Goal: Entertainment & Leisure: Consume media (video, audio)

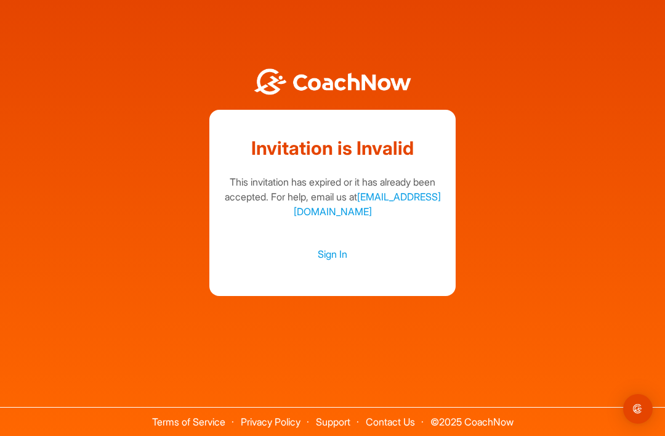
click at [335, 262] on link "Sign In" at bounding box center [333, 254] width 222 height 16
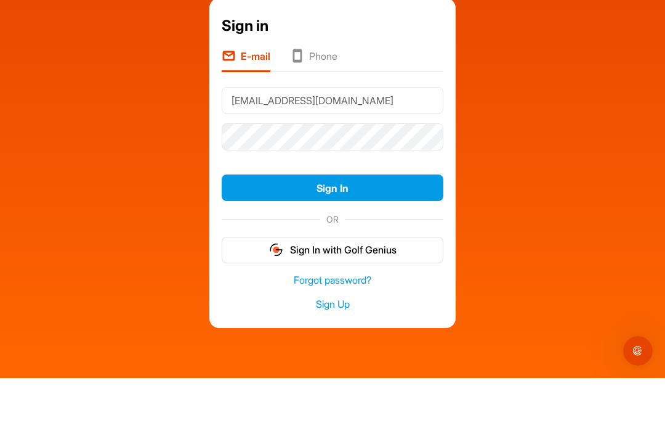
type input "[EMAIL_ADDRESS][DOMAIN_NAME]"
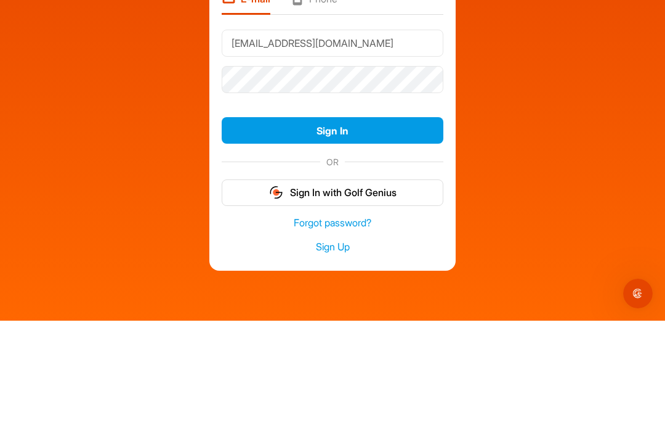
click at [374, 232] on button "Sign In" at bounding box center [333, 245] width 222 height 26
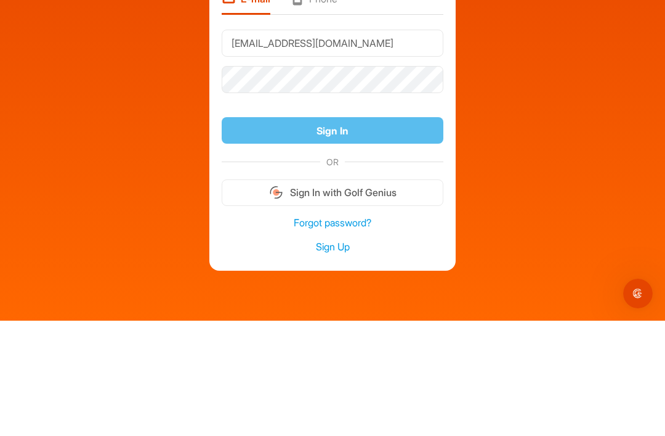
scroll to position [39, 0]
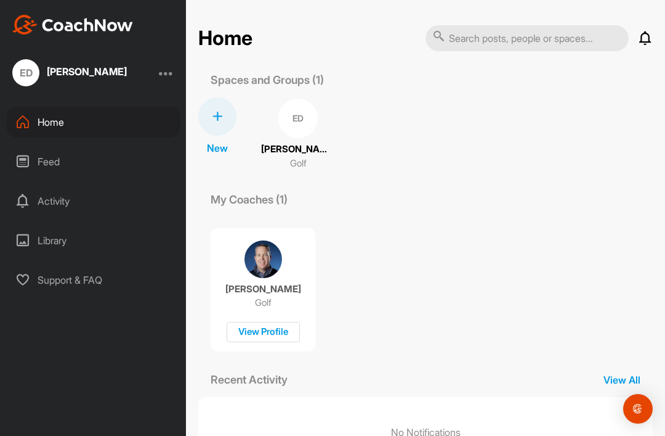
click at [90, 167] on div "Feed" at bounding box center [94, 161] width 174 height 31
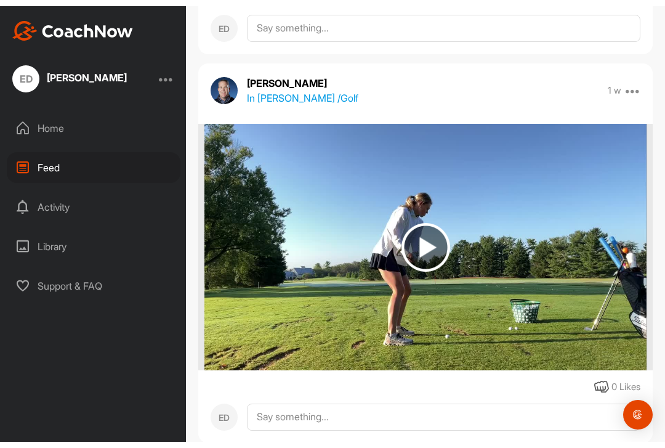
scroll to position [2042, 0]
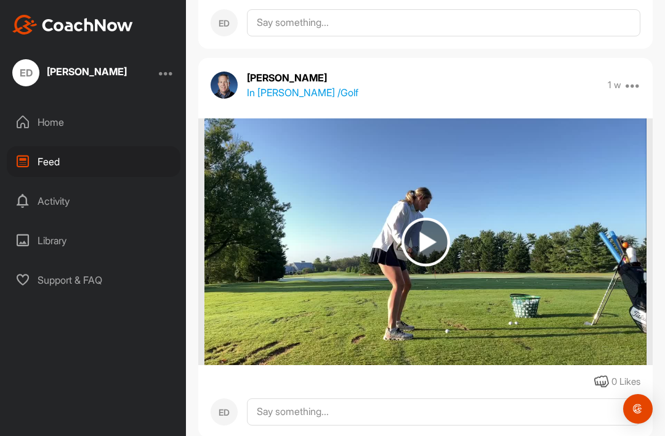
click at [431, 242] on img at bounding box center [426, 241] width 49 height 49
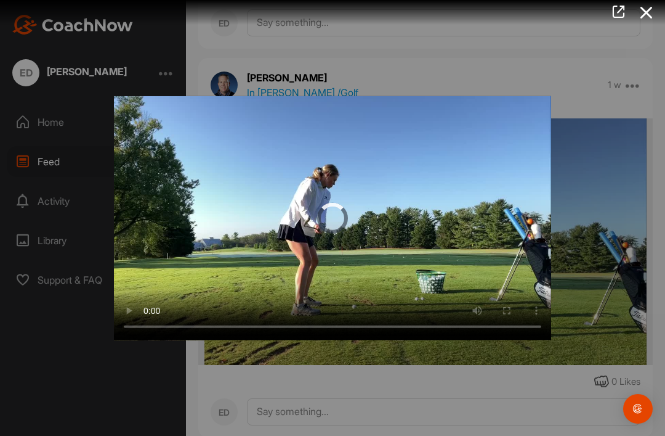
click at [412, 185] on video "Video Player" at bounding box center [332, 217] width 437 height 244
click at [491, 224] on video "Video Player" at bounding box center [332, 217] width 437 height 244
click at [124, 110] on video "Video Player" at bounding box center [332, 217] width 437 height 244
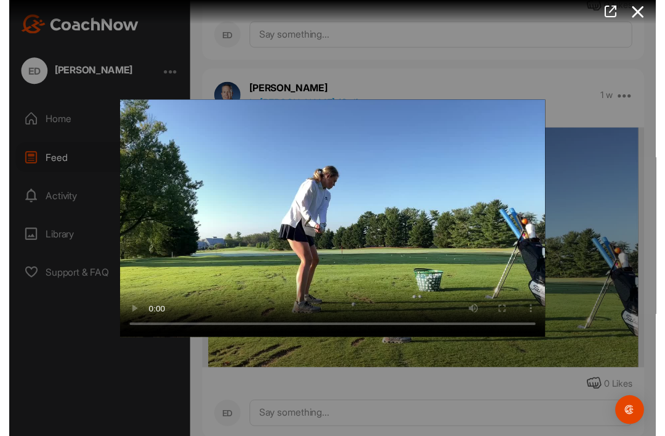
scroll to position [12, 0]
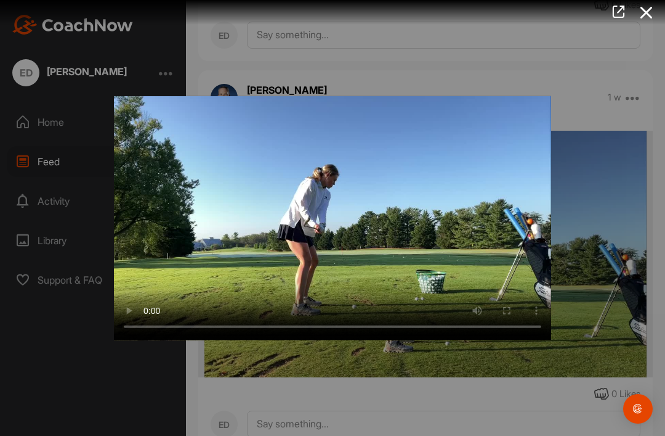
click at [595, 81] on div at bounding box center [332, 218] width 665 height 436
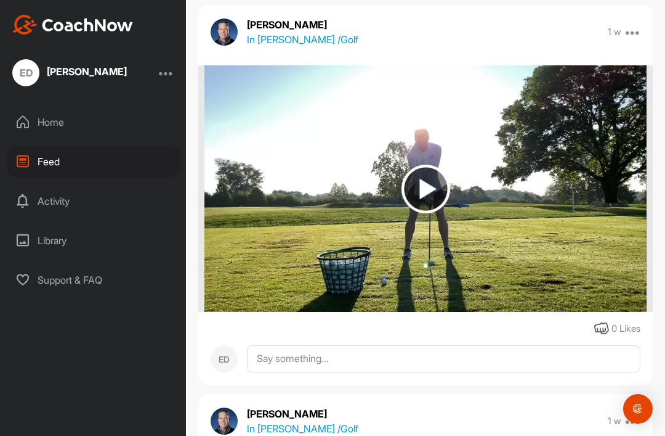
scroll to position [1707, 0]
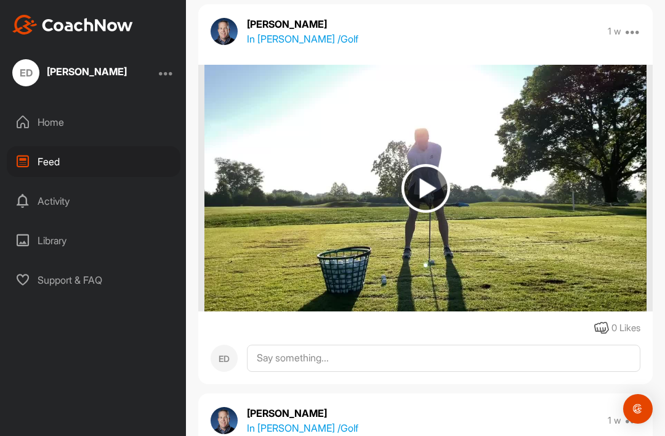
click at [421, 165] on img at bounding box center [426, 188] width 49 height 49
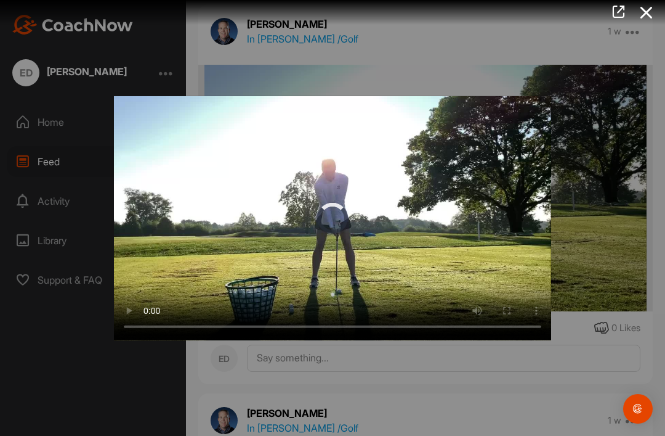
click at [327, 225] on video "Video Player" at bounding box center [332, 217] width 437 height 244
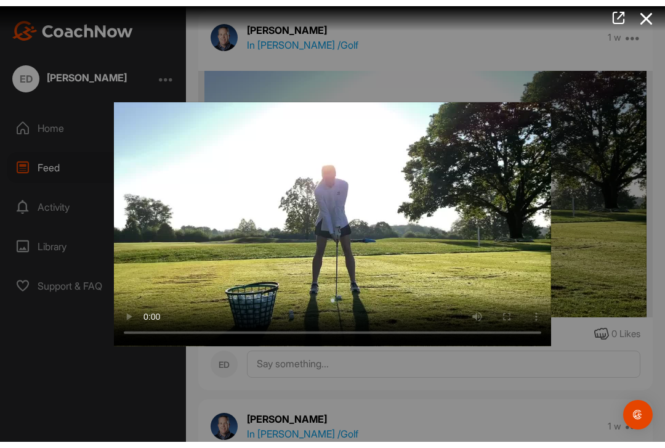
scroll to position [0, 0]
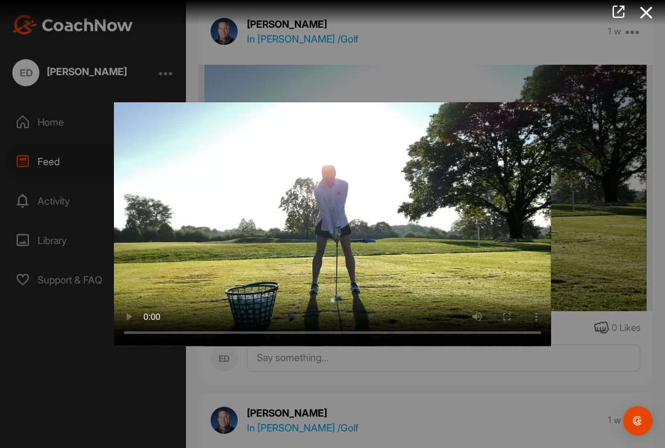
click at [119, 112] on video "Video Player" at bounding box center [332, 224] width 437 height 244
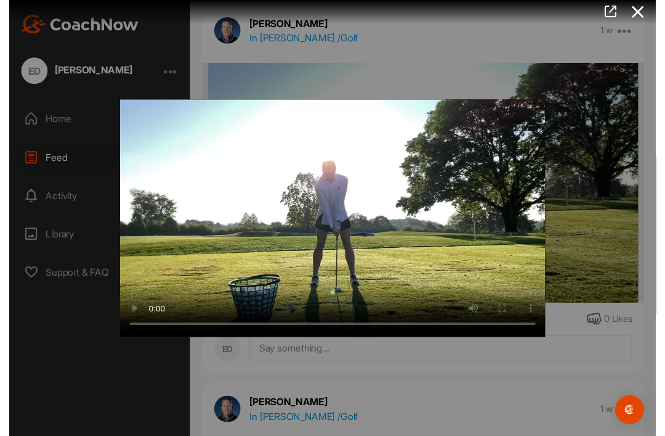
scroll to position [12, 0]
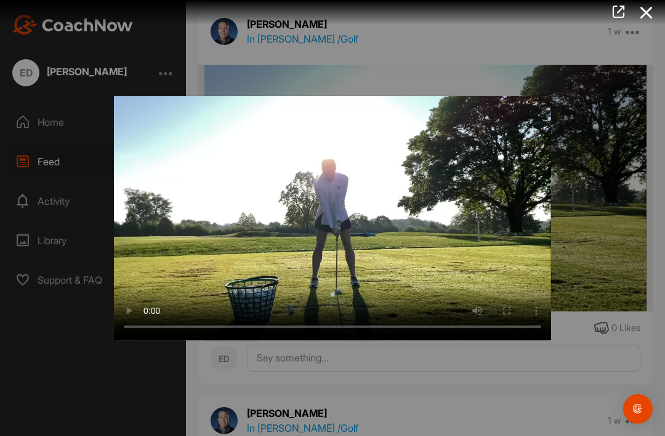
click at [616, 140] on div at bounding box center [332, 218] width 665 height 436
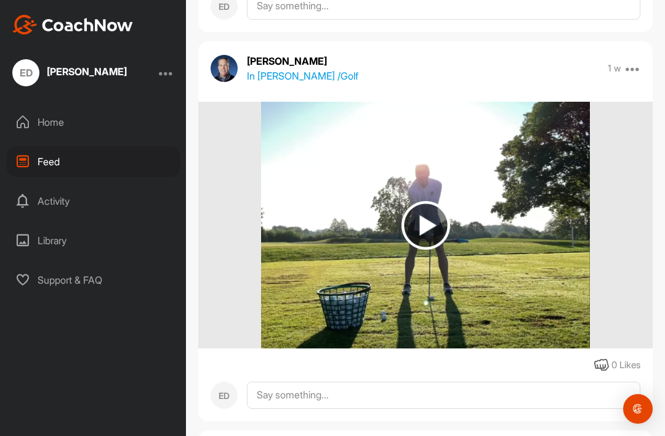
scroll to position [1282, 0]
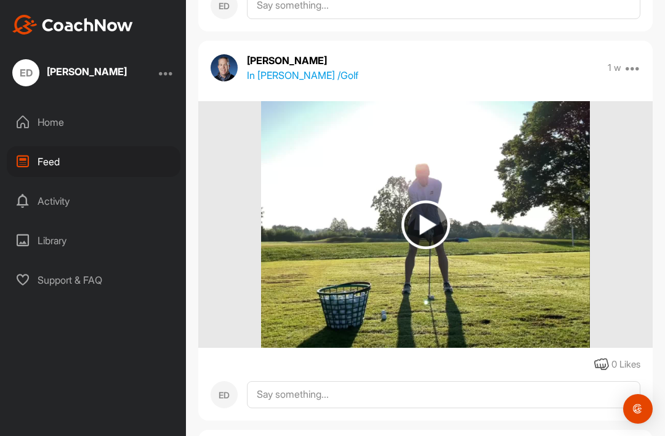
click at [415, 208] on img at bounding box center [426, 224] width 49 height 49
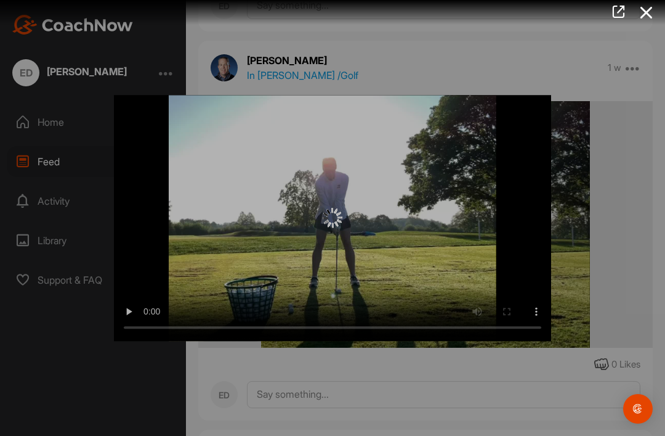
click at [457, 217] on div at bounding box center [332, 218] width 437 height 20
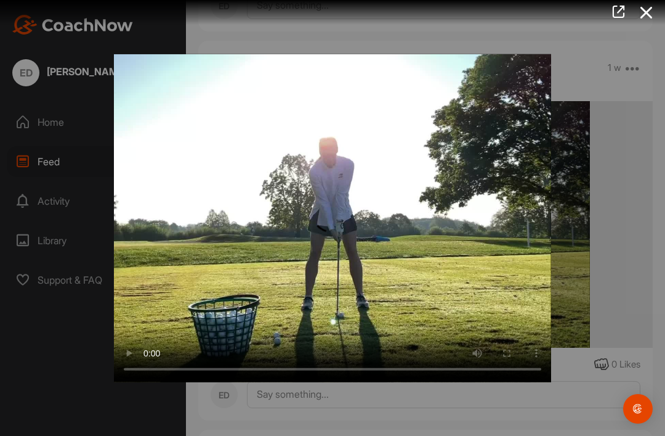
click at [333, 217] on video "Video Player" at bounding box center [332, 218] width 437 height 328
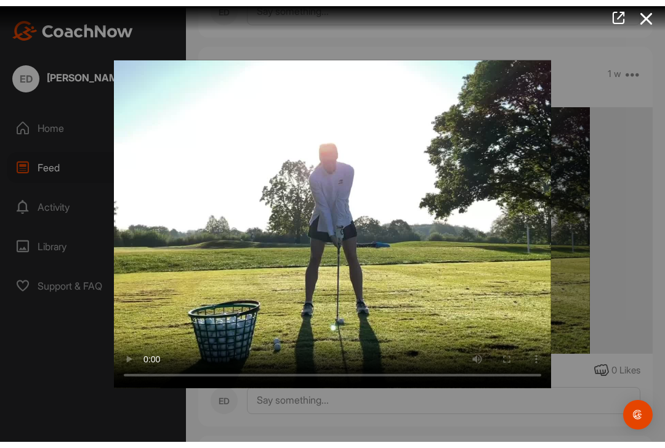
scroll to position [0, 0]
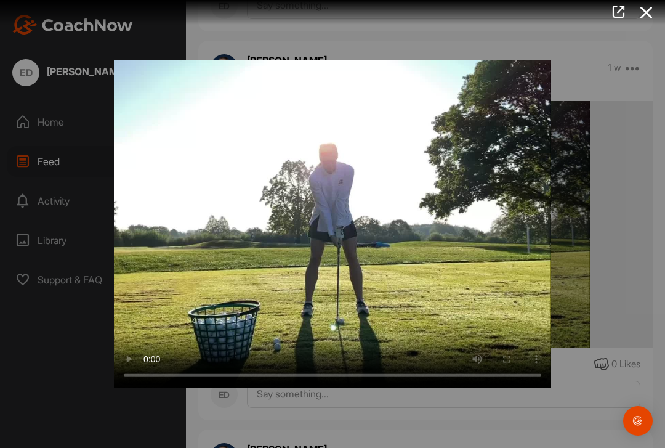
click at [114, 76] on video "Video Player" at bounding box center [332, 224] width 437 height 328
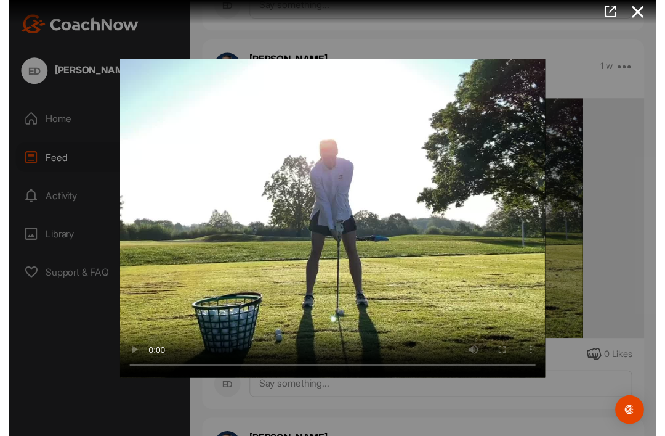
scroll to position [12, 0]
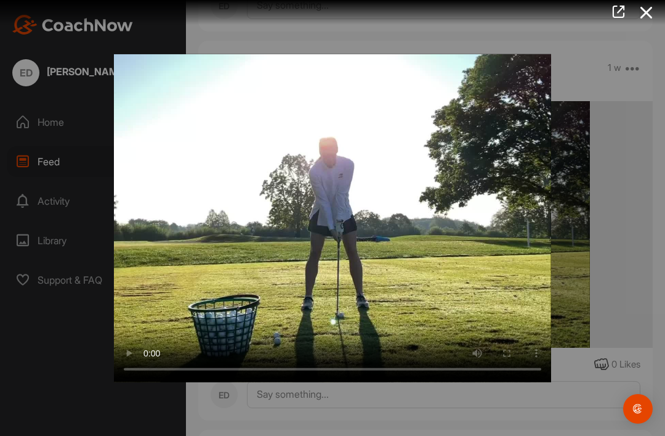
click at [612, 145] on div at bounding box center [332, 218] width 665 height 436
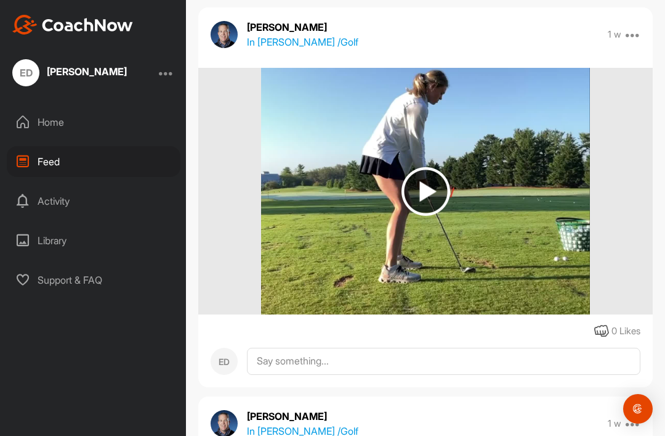
scroll to position [910, 0]
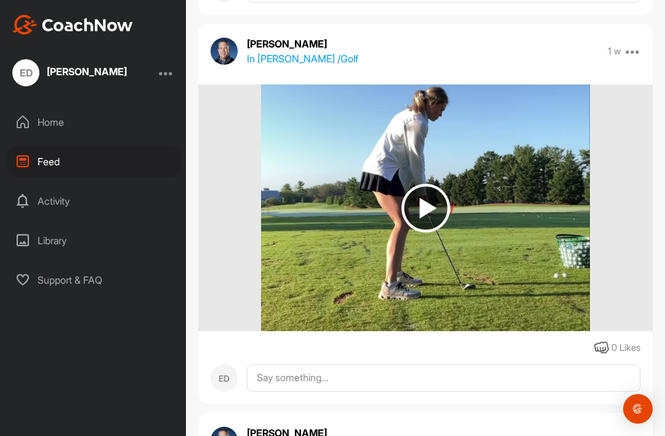
click at [446, 193] on img at bounding box center [426, 208] width 49 height 49
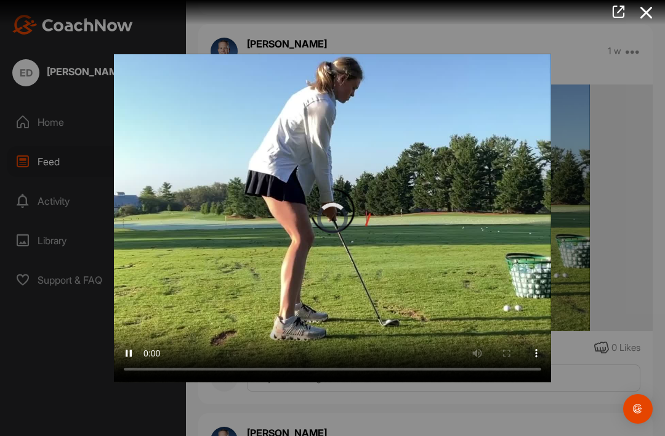
click at [336, 223] on video "Video Player" at bounding box center [332, 218] width 437 height 328
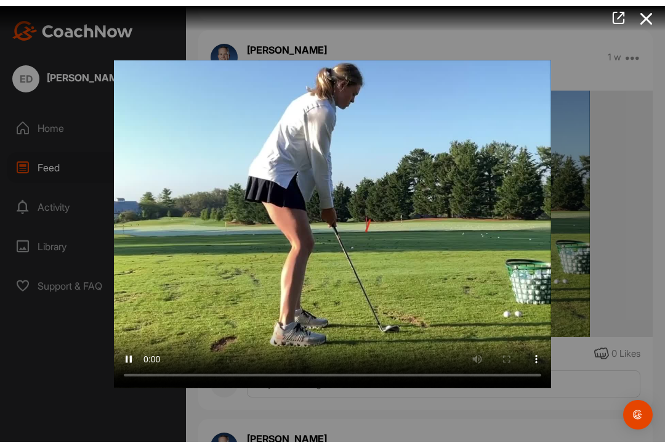
scroll to position [0, 0]
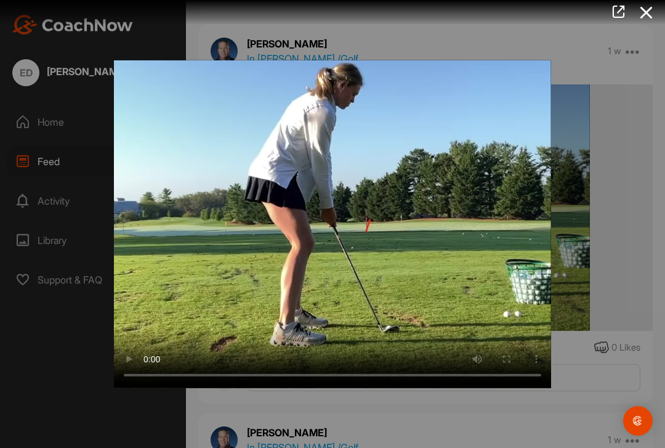
click at [118, 74] on video "Video Player" at bounding box center [332, 224] width 437 height 328
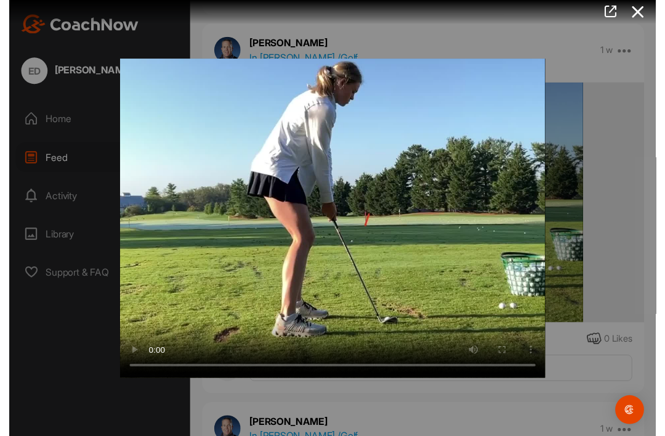
scroll to position [12, 0]
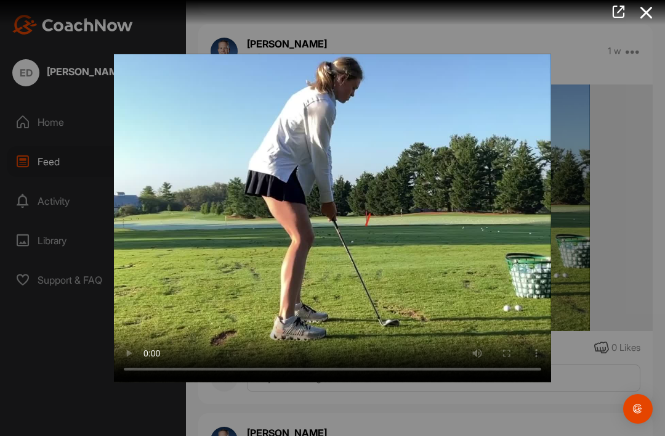
click at [636, 231] on div at bounding box center [332, 218] width 665 height 436
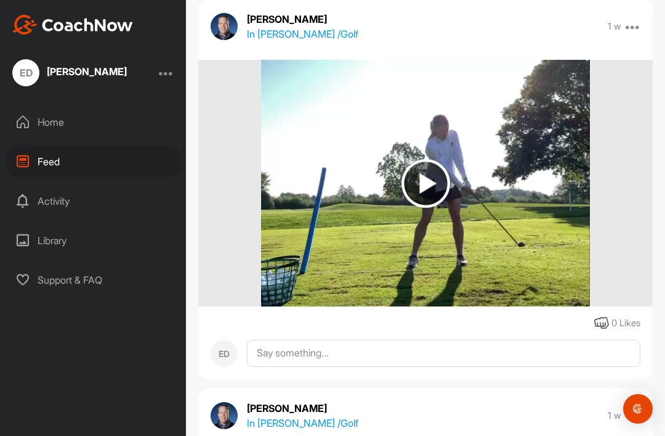
scroll to position [513, 0]
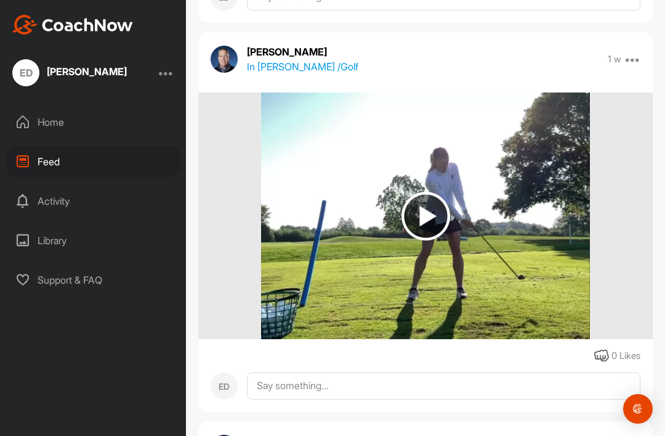
click at [438, 210] on img at bounding box center [426, 216] width 49 height 49
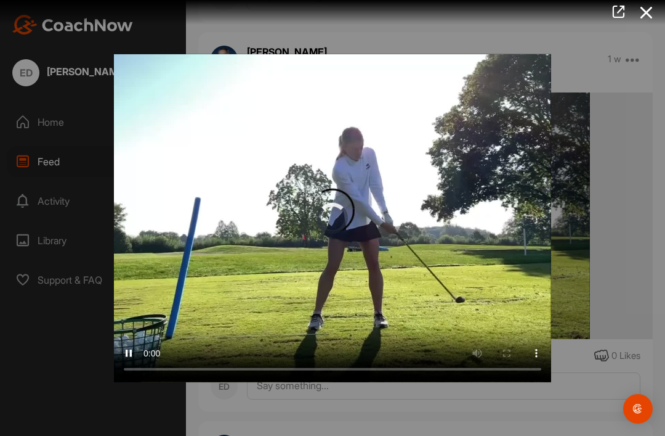
click at [352, 217] on video "Video Player" at bounding box center [332, 218] width 437 height 328
click at [387, 257] on video "Video Player" at bounding box center [332, 218] width 437 height 328
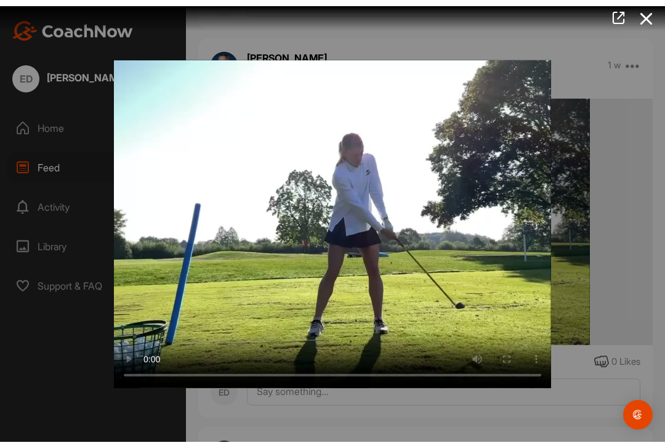
scroll to position [0, 0]
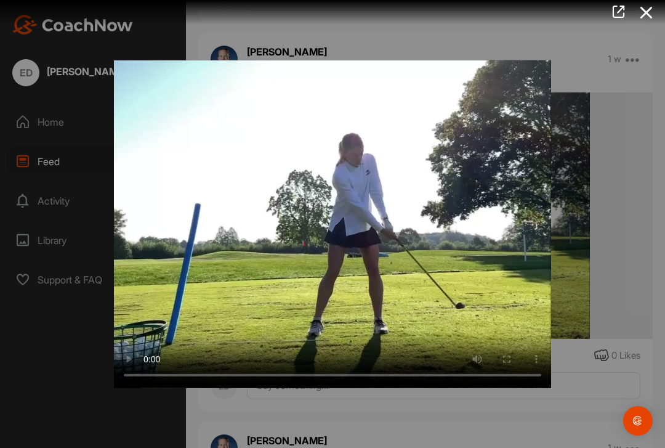
click at [120, 76] on video "Video Player" at bounding box center [332, 224] width 437 height 328
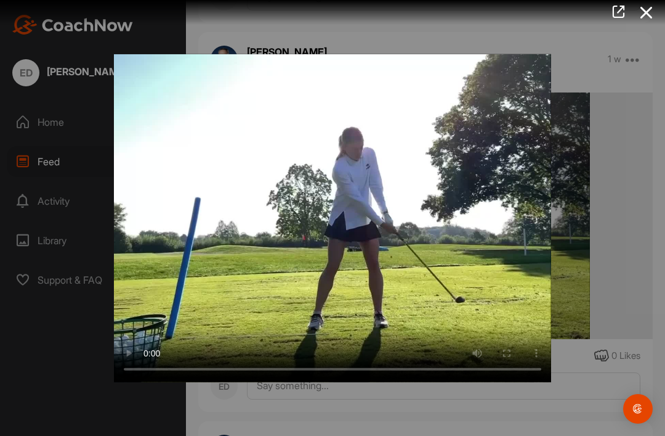
scroll to position [12, 0]
click at [582, 147] on div at bounding box center [332, 218] width 665 height 436
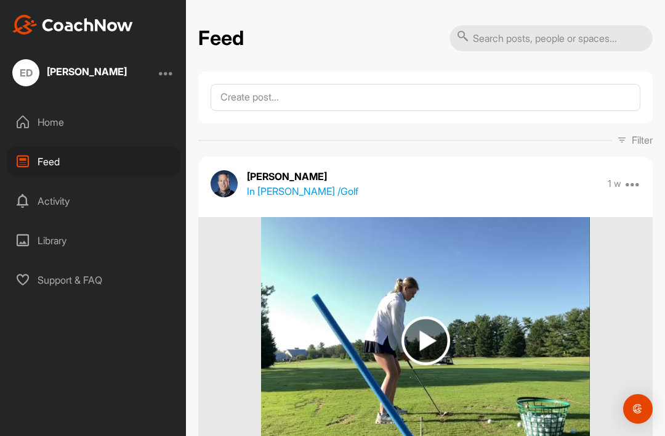
scroll to position [0, 0]
